Goal: Transaction & Acquisition: Download file/media

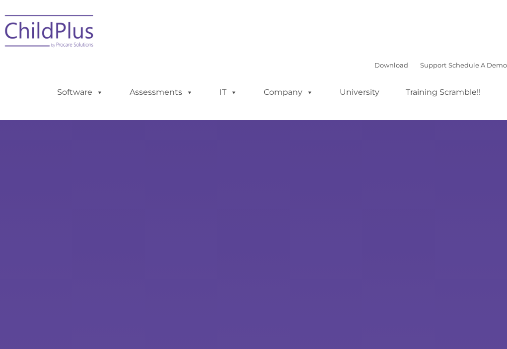
select select "MEDIUM"
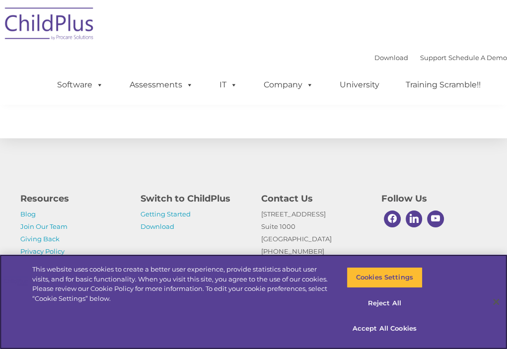
scroll to position [1226, 0]
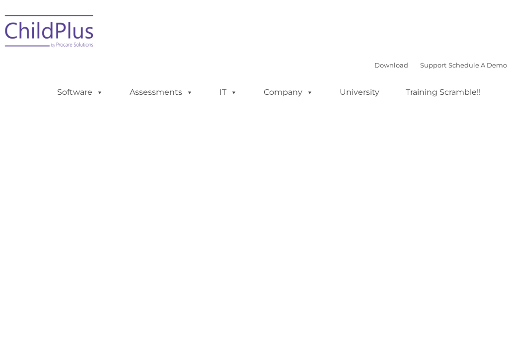
type input ""
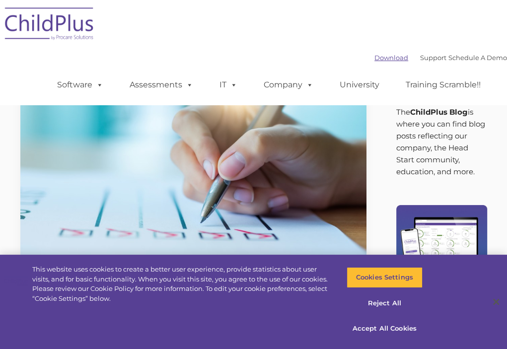
click at [375, 60] on link "Download" at bounding box center [392, 58] width 34 height 8
click at [375, 58] on link "Download" at bounding box center [392, 58] width 34 height 8
